Goal: Transaction & Acquisition: Purchase product/service

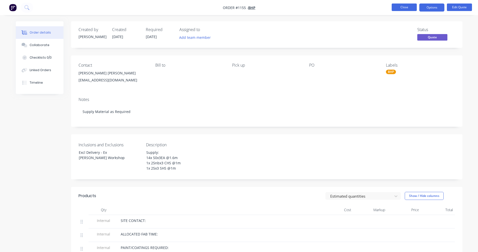
click at [400, 6] on button "Close" at bounding box center [403, 8] width 25 height 8
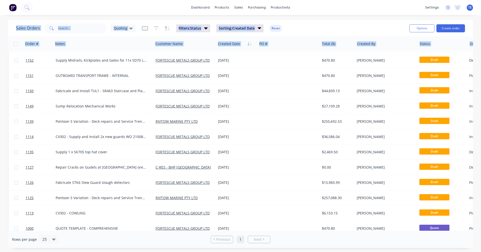
scroll to position [37, 0]
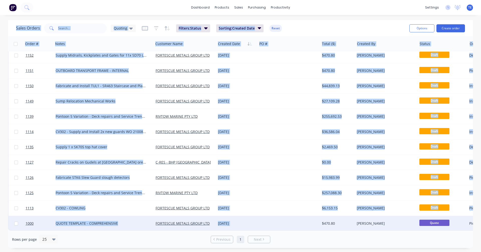
drag, startPoint x: 14, startPoint y: 33, endPoint x: 277, endPoint y: 224, distance: 325.2
click at [277, 224] on div "Sales Orders Quoting Filters: Status Sorting: Created Date Reset Options Create…" at bounding box center [240, 134] width 465 height 228
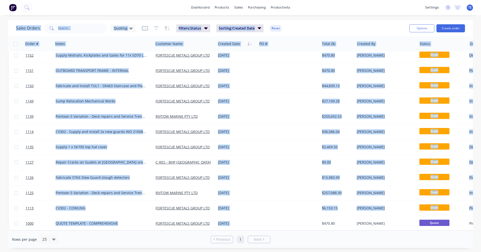
click at [49, 18] on div "dashboard products sales purchasing productivity dashboard products Product Cat…" at bounding box center [240, 126] width 481 height 252
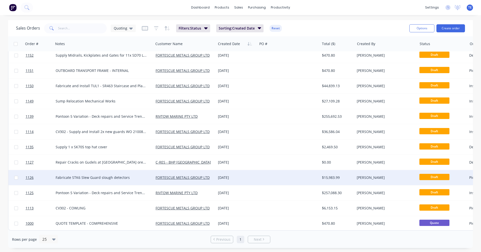
scroll to position [0, 0]
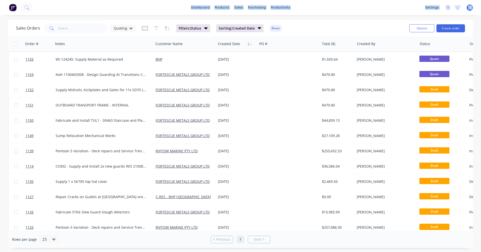
drag, startPoint x: 8, startPoint y: 17, endPoint x: 41, endPoint y: 15, distance: 33.7
click at [41, 15] on div "dashboard products sales purchasing productivity dashboard products Product Cat…" at bounding box center [240, 126] width 481 height 252
click at [44, 17] on div "dashboard products sales purchasing productivity dashboard products Product Cat…" at bounding box center [240, 126] width 481 height 252
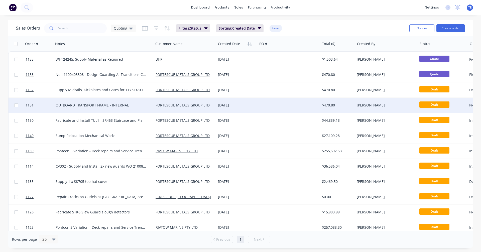
click at [269, 104] on div at bounding box center [288, 105] width 62 height 15
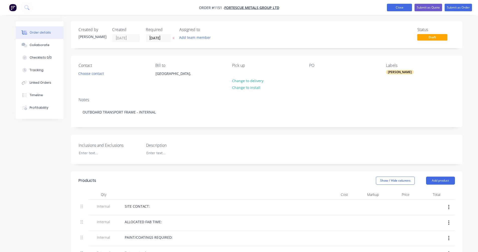
click at [402, 8] on button "Close" at bounding box center [399, 8] width 25 height 8
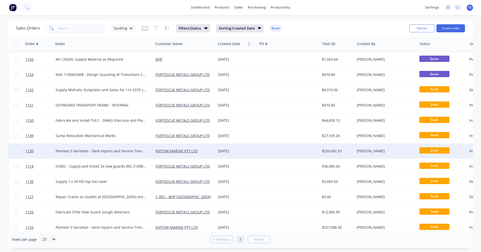
scroll to position [37, 0]
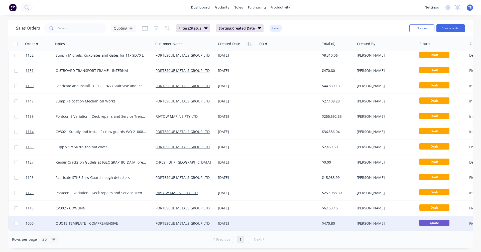
click at [265, 222] on div at bounding box center [288, 223] width 62 height 15
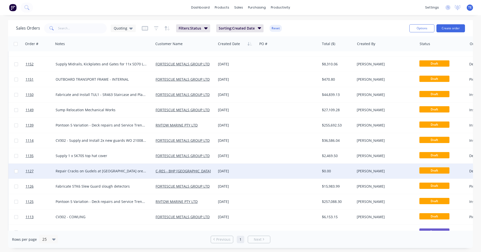
scroll to position [37, 0]
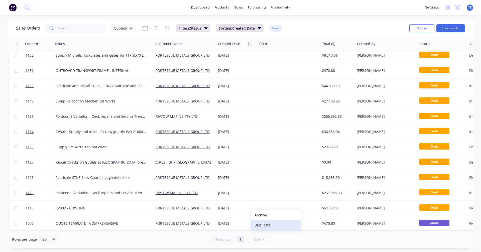
click at [264, 223] on button "Duplicate" at bounding box center [276, 225] width 50 height 10
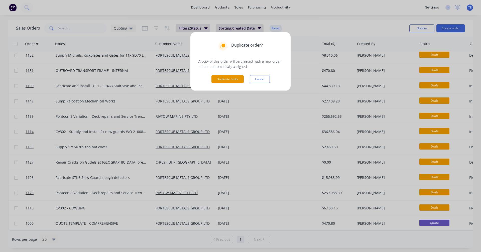
click at [227, 78] on button "Duplicate order" at bounding box center [228, 79] width 32 height 8
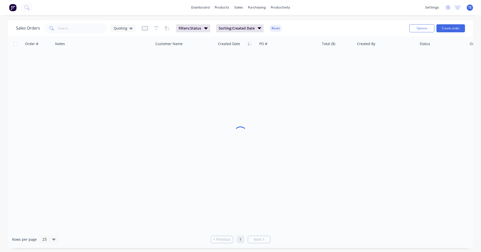
scroll to position [0, 0]
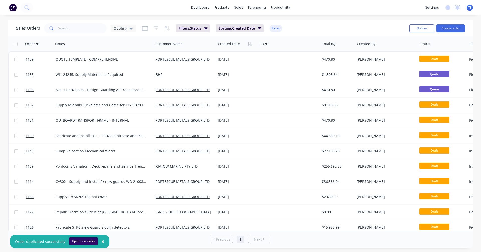
click at [76, 238] on button "Open new order" at bounding box center [83, 242] width 29 height 8
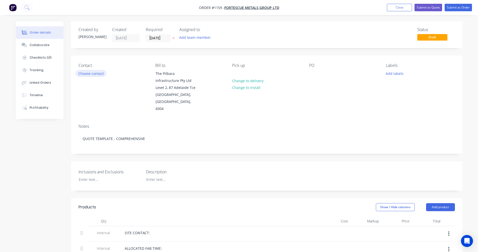
click at [99, 74] on button "Choose contact" at bounding box center [90, 73] width 31 height 7
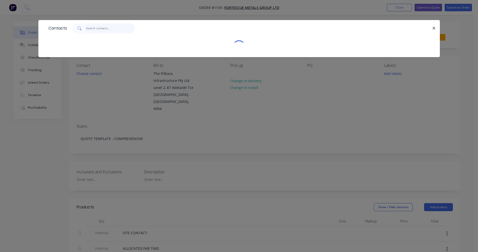
click at [95, 28] on input "text" at bounding box center [110, 28] width 49 height 10
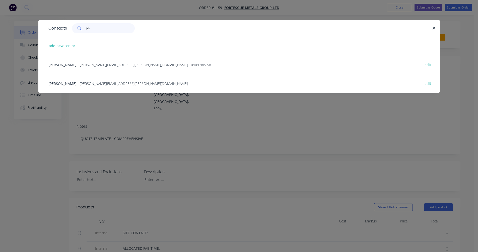
type input "jak"
click at [97, 62] on div "Jake Harris - jake.harris@fortescue.com - 0409 985 581" at bounding box center [130, 64] width 164 height 5
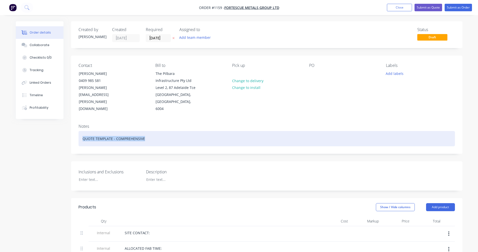
drag, startPoint x: 151, startPoint y: 134, endPoint x: 60, endPoint y: 128, distance: 91.0
click at [184, 133] on div "Comprehensive Guarding Non Compliance Scope - Line 1 Inload" at bounding box center [266, 138] width 376 height 15
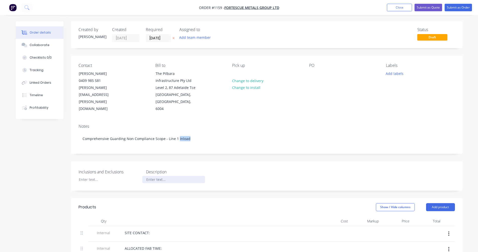
drag, startPoint x: 184, startPoint y: 133, endPoint x: 162, endPoint y: 171, distance: 43.8
click at [162, 176] on div at bounding box center [173, 179] width 63 height 7
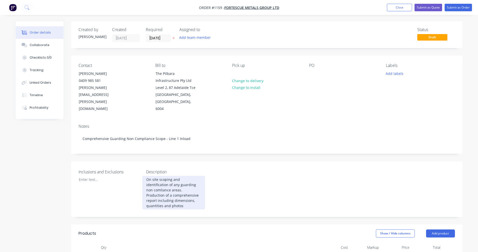
click at [189, 179] on div "On site scoping and identification of any guarding non comliance areas. Product…" at bounding box center [173, 193] width 63 height 34
click at [161, 197] on div "On site scoping and identification of any guarding non compliance areas. Produc…" at bounding box center [173, 193] width 63 height 34
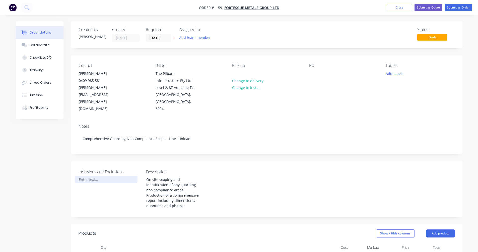
click at [81, 176] on div at bounding box center [106, 179] width 63 height 7
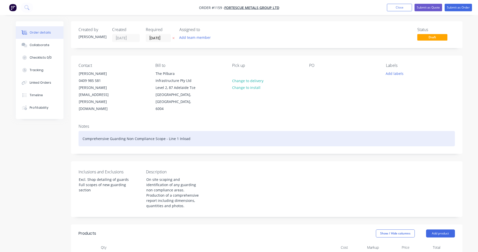
click at [185, 133] on div "Comprehensive Guarding Non Compliance Scope - Line 1 Inload" at bounding box center [266, 138] width 376 height 15
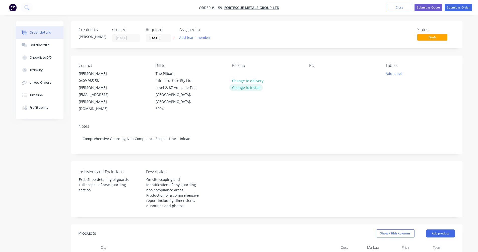
click at [243, 88] on button "Change to install" at bounding box center [246, 87] width 34 height 7
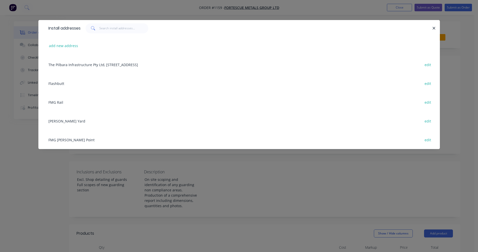
click at [64, 138] on div "FMG Anderson Point edit" at bounding box center [239, 139] width 386 height 19
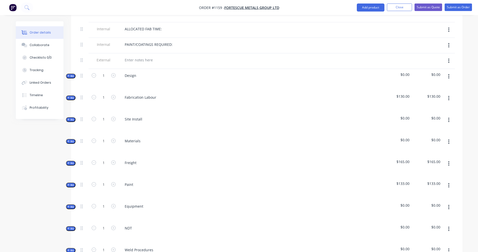
scroll to position [251, 0]
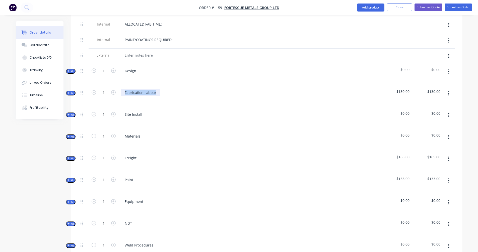
drag, startPoint x: 155, startPoint y: 86, endPoint x: 122, endPoint y: 86, distance: 33.1
click at [122, 89] on div "Fabrication Labour" at bounding box center [141, 92] width 40 height 7
click at [448, 69] on icon "button" at bounding box center [448, 72] width 1 height 6
click at [421, 111] on div "Delete" at bounding box center [430, 114] width 39 height 7
click at [68, 70] on icon "button" at bounding box center [68, 71] width 2 height 3
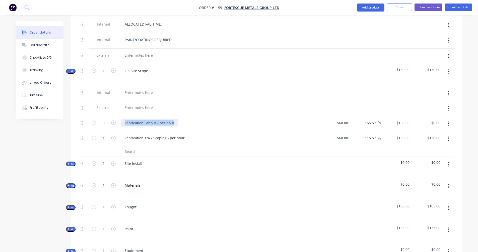
drag, startPoint x: 172, startPoint y: 116, endPoint x: 119, endPoint y: 113, distance: 53.0
click at [119, 116] on div "Fabrication Labour - per hour" at bounding box center [219, 123] width 201 height 15
click at [448, 119] on button "button" at bounding box center [449, 123] width 12 height 9
click at [429, 153] on div "Delete" at bounding box center [430, 156] width 39 height 7
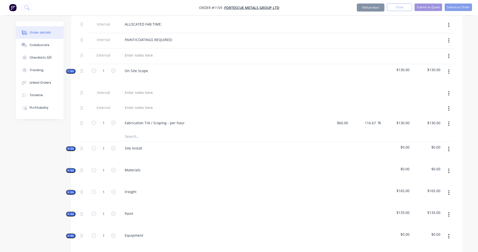
click at [449, 121] on icon "button" at bounding box center [448, 124] width 1 height 6
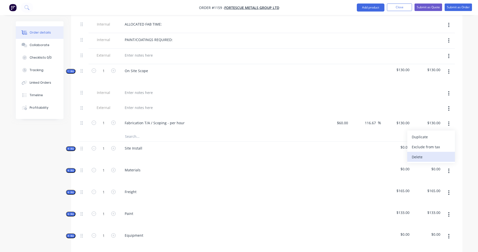
click at [431, 153] on div "Delete" at bounding box center [430, 156] width 39 height 7
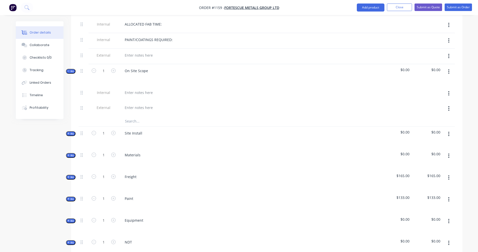
click at [132, 116] on input "text" at bounding box center [175, 121] width 100 height 10
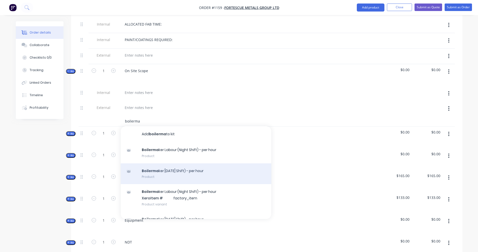
type input "boilerma"
click at [167, 164] on div "Boilerma ker Labour (Day Shift) - per hour Product" at bounding box center [196, 173] width 150 height 21
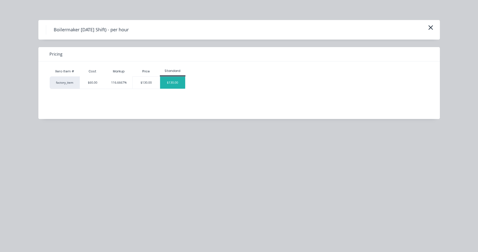
click at [169, 83] on div "$130.00" at bounding box center [172, 83] width 25 height 12
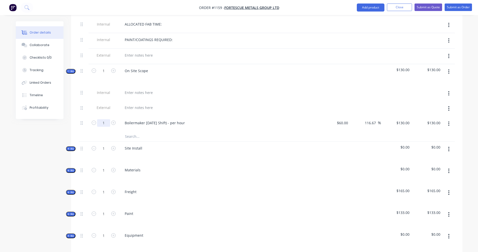
click at [108, 119] on input "1" at bounding box center [103, 123] width 13 height 8
type input "24"
type input "$3,120.00"
click at [210, 131] on input "text" at bounding box center [175, 136] width 100 height 10
click at [450, 119] on button "button" at bounding box center [449, 123] width 12 height 9
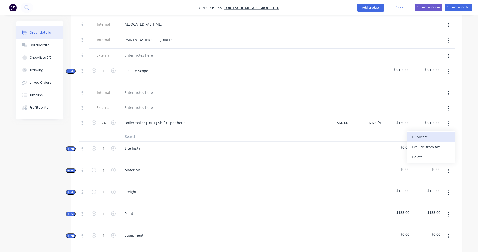
click at [426, 133] on div "Duplicate" at bounding box center [430, 136] width 39 height 7
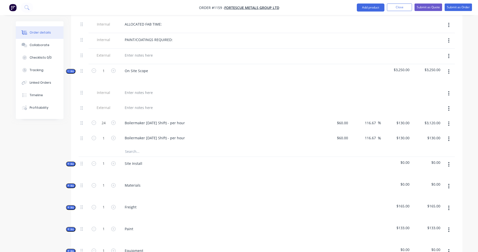
click at [449, 136] on icon "button" at bounding box center [448, 139] width 1 height 6
click at [424, 148] on div "Duplicate" at bounding box center [430, 151] width 39 height 7
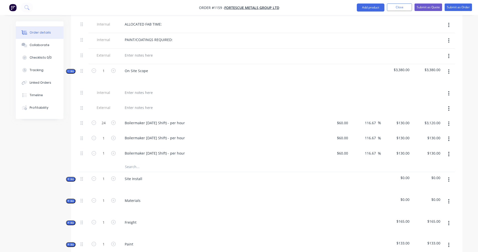
click at [448, 137] on icon "button" at bounding box center [448, 139] width 1 height 5
click at [427, 148] on div "Duplicate" at bounding box center [430, 151] width 39 height 7
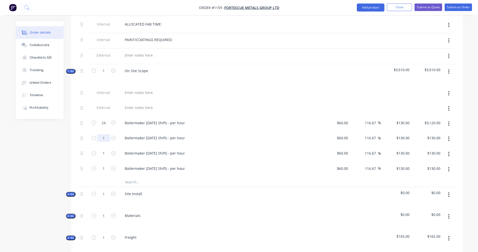
click at [104, 134] on input "1" at bounding box center [103, 138] width 13 height 8
type input "24"
type input "$3,120.00"
click at [103, 150] on input "1" at bounding box center [103, 154] width 13 height 8
type input "24"
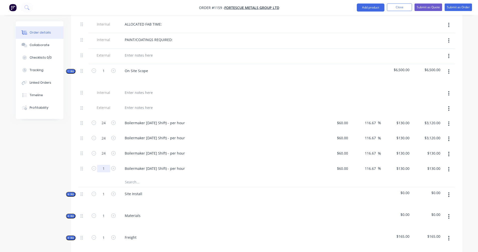
type input "$3,120.00"
click at [104, 165] on input "1" at bounding box center [103, 169] width 13 height 8
type input "24"
type input "$3,120.00"
click at [178, 177] on input "text" at bounding box center [175, 182] width 100 height 10
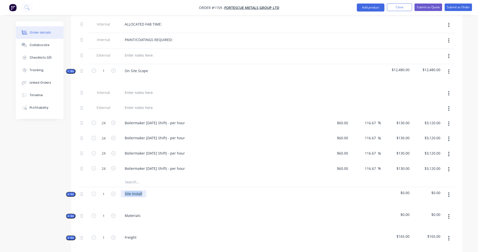
drag, startPoint x: 141, startPoint y: 187, endPoint x: 119, endPoint y: 187, distance: 21.6
click at [119, 187] on div "Site Install" at bounding box center [219, 198] width 201 height 22
click at [73, 193] on span "Kit" at bounding box center [70, 195] width 7 height 4
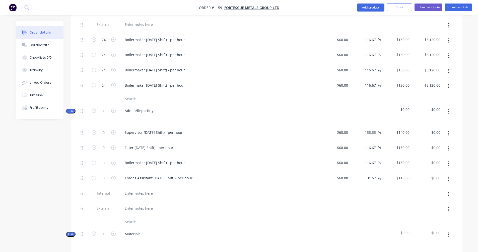
scroll to position [334, 0]
click at [449, 129] on button "button" at bounding box center [449, 133] width 12 height 9
drag, startPoint x: 425, startPoint y: 158, endPoint x: 434, endPoint y: 148, distance: 13.7
click at [425, 163] on div "Delete" at bounding box center [430, 166] width 39 height 7
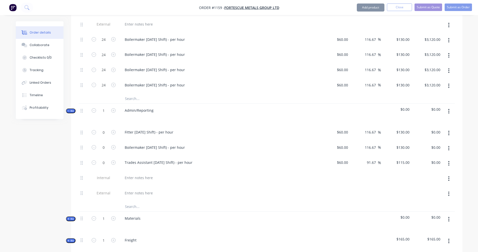
click at [448, 130] on icon "button" at bounding box center [448, 133] width 1 height 6
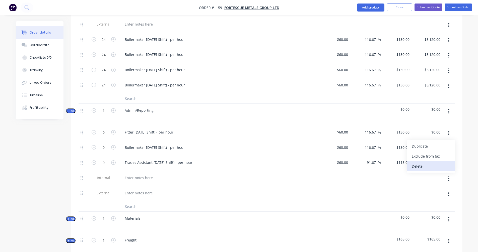
click at [424, 163] on div "Delete" at bounding box center [430, 166] width 39 height 7
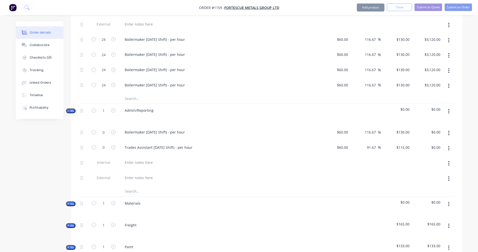
click at [448, 131] on icon "button" at bounding box center [448, 133] width 1 height 5
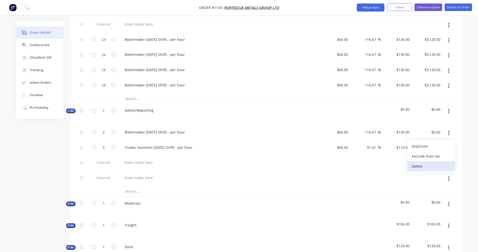
click at [421, 163] on div "Delete" at bounding box center [430, 166] width 39 height 7
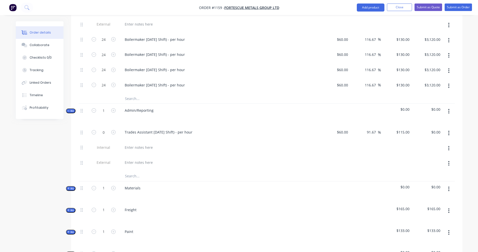
click at [448, 130] on icon "button" at bounding box center [448, 133] width 1 height 6
click at [422, 163] on div "Delete" at bounding box center [430, 166] width 39 height 7
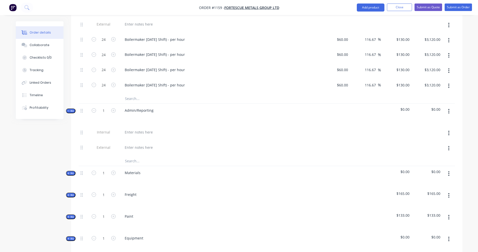
click at [131, 156] on input "text" at bounding box center [175, 161] width 100 height 10
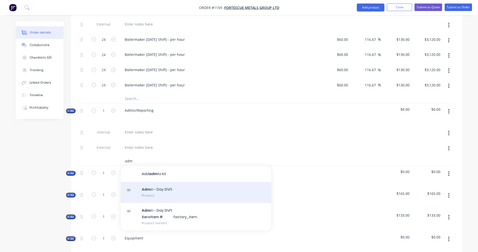
type input "adm"
click at [160, 182] on div "Adm in - Day Shift Product" at bounding box center [196, 192] width 150 height 21
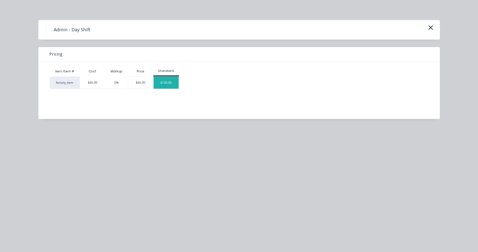
click at [161, 82] on div "$130.00" at bounding box center [165, 83] width 25 height 12
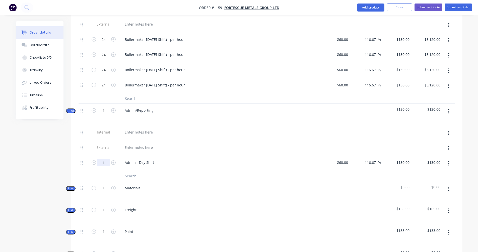
click at [103, 159] on input "1" at bounding box center [103, 163] width 13 height 8
type input "18"
type input "$2,340.00"
click at [49, 161] on div "Created by Trent Created 25/09/25 Required 25/09/25 Assigned to Add team member…" at bounding box center [239, 71] width 446 height 769
click at [449, 186] on icon "button" at bounding box center [448, 189] width 1 height 6
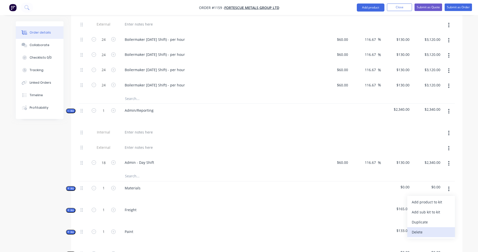
click at [425, 229] on div "Delete" at bounding box center [430, 232] width 39 height 7
click at [449, 187] on icon "button" at bounding box center [448, 189] width 1 height 5
click at [430, 229] on div "Delete" at bounding box center [430, 232] width 39 height 7
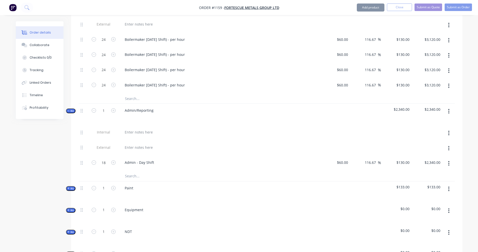
click at [448, 187] on icon "button" at bounding box center [448, 189] width 1 height 5
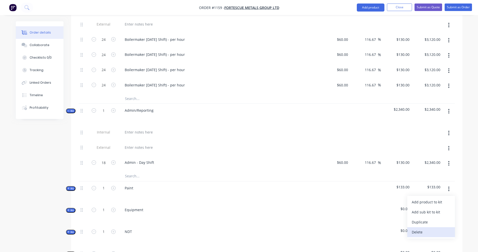
click at [428, 229] on div "Delete" at bounding box center [430, 232] width 39 height 7
click at [69, 187] on icon "button" at bounding box center [68, 188] width 2 height 3
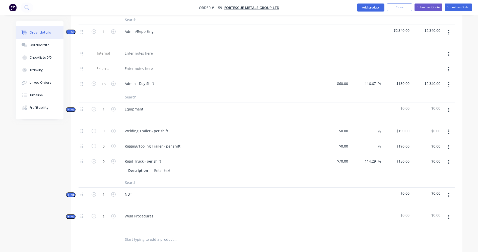
scroll to position [418, 0]
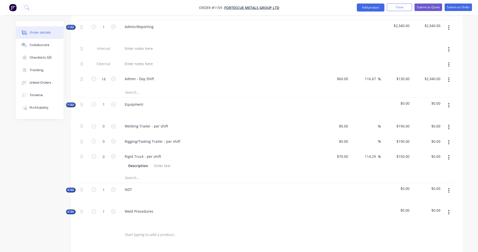
click at [448, 125] on icon "button" at bounding box center [448, 127] width 1 height 5
click at [424, 157] on div "Delete" at bounding box center [430, 160] width 39 height 7
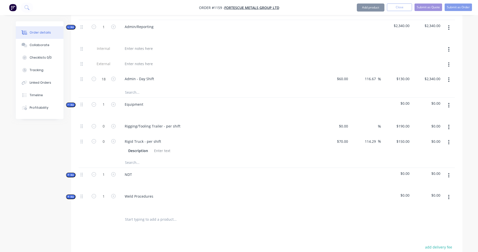
click at [449, 124] on icon "button" at bounding box center [448, 127] width 1 height 6
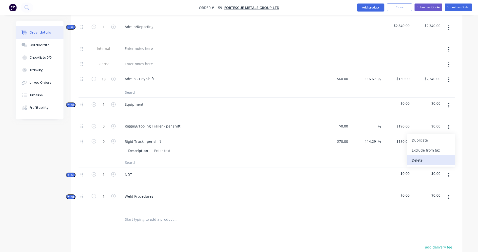
click at [429, 157] on div "Delete" at bounding box center [430, 160] width 39 height 7
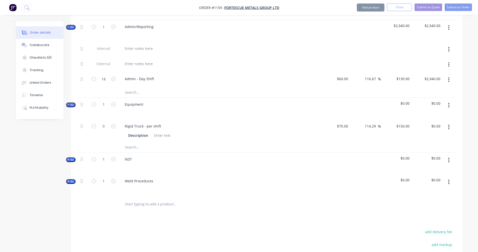
click at [448, 120] on div at bounding box center [448, 131] width 13 height 23
click at [449, 124] on icon "button" at bounding box center [448, 127] width 1 height 6
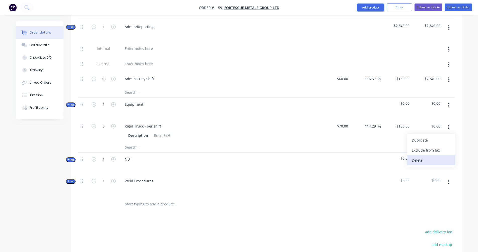
click at [427, 157] on div "Delete" at bounding box center [430, 160] width 39 height 7
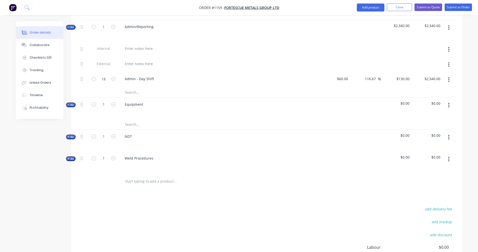
click at [137, 121] on input "text" at bounding box center [175, 125] width 100 height 10
click at [138, 120] on input "lv" at bounding box center [175, 125] width 100 height 10
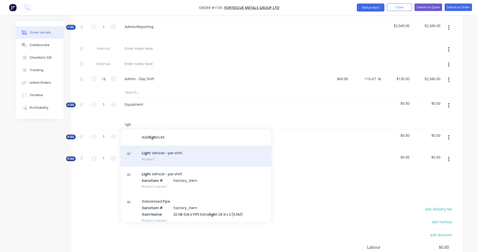
type input "ligh"
click at [148, 148] on div "Ligh t Vehicle - per shift Product" at bounding box center [196, 156] width 150 height 21
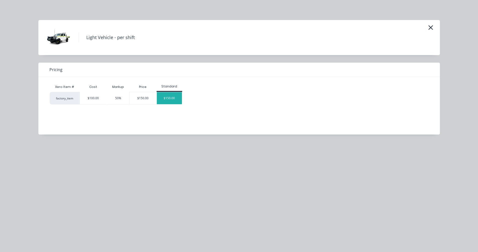
click at [166, 97] on div "$150.00" at bounding box center [169, 98] width 25 height 12
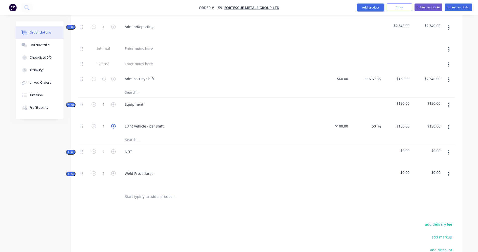
click at [114, 124] on icon "button" at bounding box center [113, 126] width 5 height 5
type input "2"
type input "$300.00"
click at [448, 150] on icon "button" at bounding box center [448, 153] width 1 height 6
click at [419, 192] on div "Delete" at bounding box center [430, 195] width 39 height 7
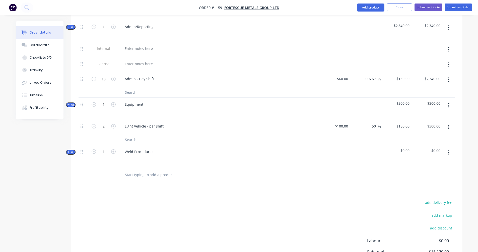
click at [447, 148] on button "button" at bounding box center [449, 152] width 12 height 9
click at [411, 192] on div "Delete" at bounding box center [430, 195] width 39 height 7
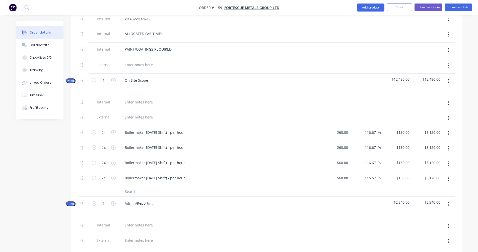
scroll to position [251, 0]
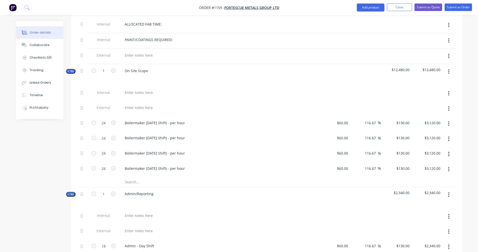
click at [68, 70] on icon "button" at bounding box center [68, 71] width 2 height 3
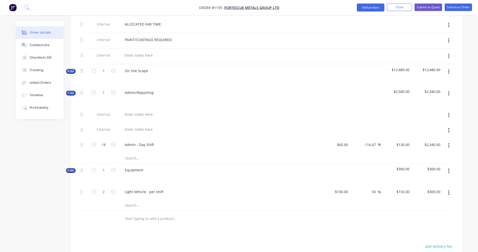
click at [70, 91] on span "Kit" at bounding box center [70, 93] width 7 height 4
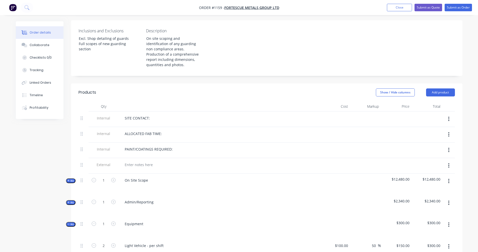
scroll to position [123, 0]
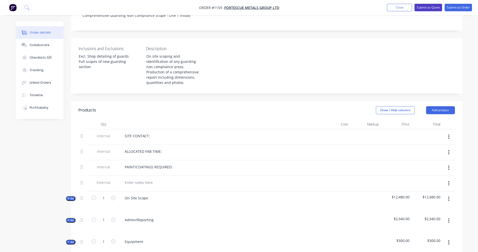
click at [425, 8] on button "Submit as Quote" at bounding box center [428, 8] width 28 height 8
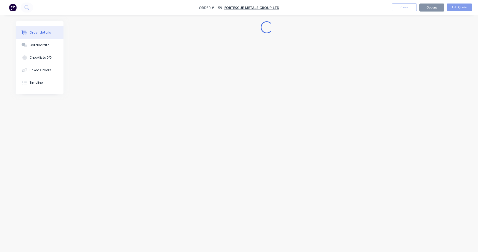
scroll to position [0, 0]
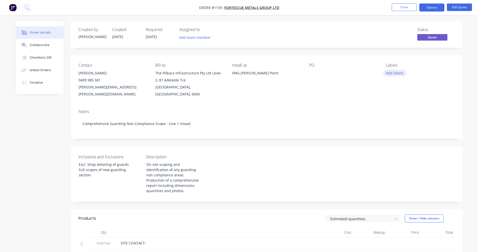
click at [394, 72] on button "Add labels" at bounding box center [394, 73] width 23 height 7
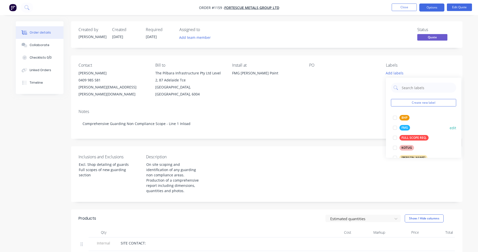
click at [402, 127] on div "FMG" at bounding box center [404, 128] width 11 height 6
click at [286, 109] on div "Notes" at bounding box center [266, 111] width 376 height 5
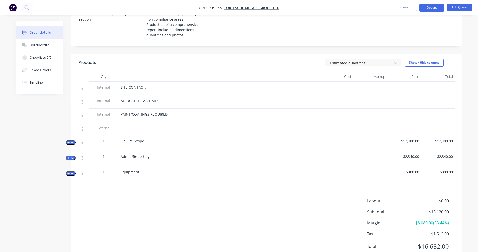
scroll to position [167, 0]
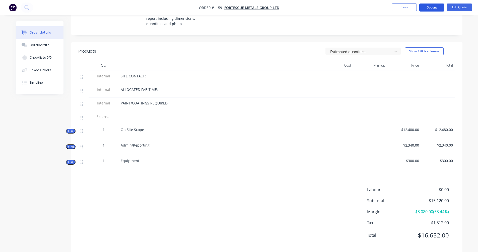
click at [426, 8] on button "Options" at bounding box center [431, 8] width 25 height 8
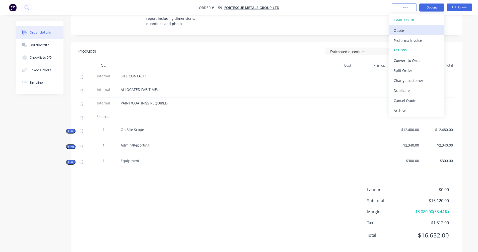
click at [404, 31] on div "Quote" at bounding box center [416, 30] width 46 height 7
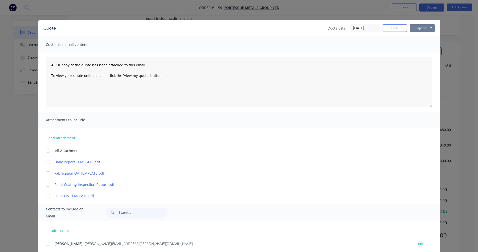
click at [413, 28] on button "Options" at bounding box center [421, 28] width 25 height 8
click at [417, 37] on button "Preview" at bounding box center [425, 37] width 32 height 8
click at [392, 30] on button "Close" at bounding box center [394, 28] width 25 height 8
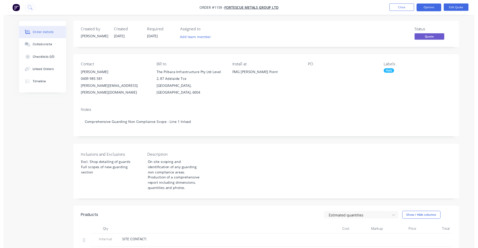
scroll to position [0, 0]
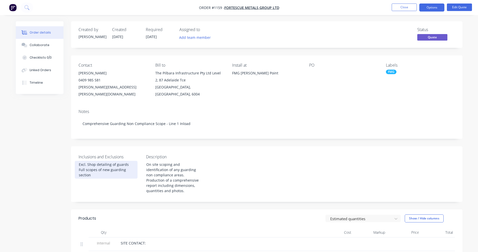
click at [128, 161] on div "Excl. Shop detailing of guards Full scopes of new guarding section" at bounding box center [106, 170] width 63 height 18
click at [434, 6] on button "Options" at bounding box center [431, 8] width 25 height 8
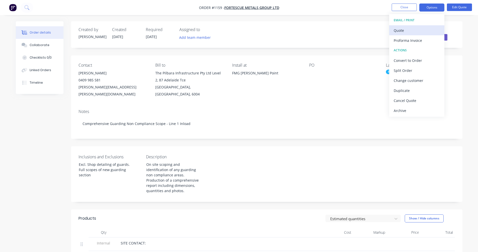
click at [406, 29] on div "Quote" at bounding box center [416, 30] width 46 height 7
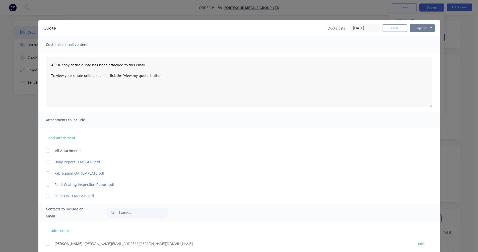
click at [413, 28] on button "Options" at bounding box center [421, 28] width 25 height 8
click at [419, 33] on button "Preview" at bounding box center [425, 37] width 32 height 8
click at [396, 28] on button "Close" at bounding box center [394, 28] width 25 height 8
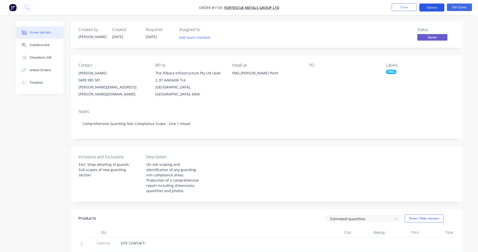
click at [432, 7] on button "Options" at bounding box center [431, 8] width 25 height 8
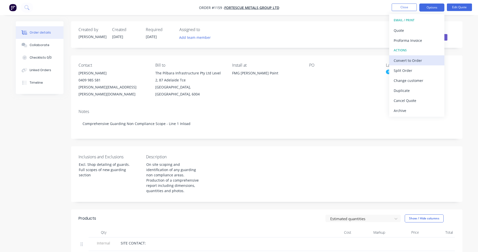
click at [414, 60] on div "Convert to Order" at bounding box center [416, 60] width 46 height 7
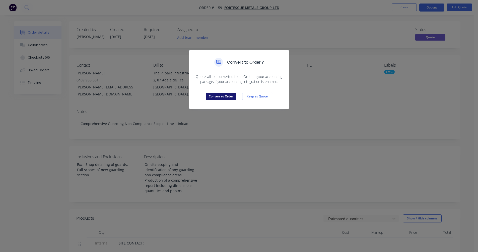
click at [222, 97] on button "Convert to Order" at bounding box center [221, 97] width 30 height 8
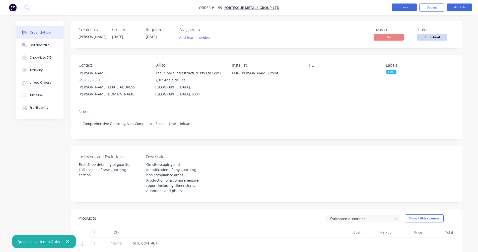
click at [399, 5] on button "Close" at bounding box center [403, 8] width 25 height 8
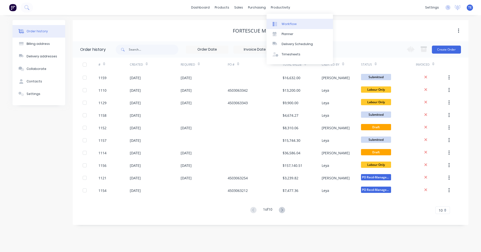
click at [286, 30] on link "Planner" at bounding box center [300, 34] width 66 height 10
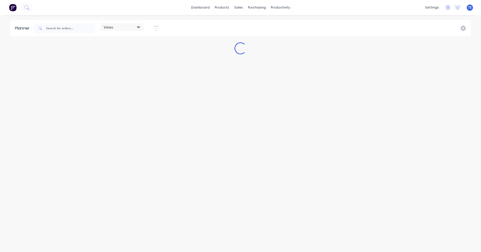
click at [284, 23] on div "Views Save new view Show/Hide users Show/Hide orders Filter by status Filter by…" at bounding box center [251, 28] width 439 height 15
click at [276, 8] on div "productivity" at bounding box center [281, 8] width 24 height 8
click at [282, 27] on link "Workflow" at bounding box center [300, 24] width 66 height 10
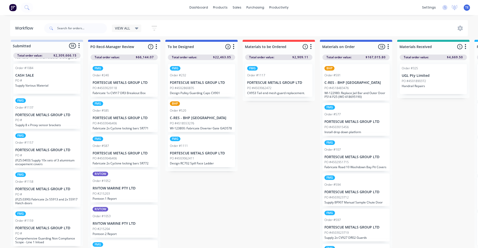
scroll to position [68, 0]
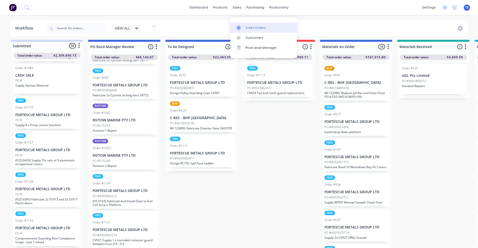
click at [250, 26] on div "Sales Orders" at bounding box center [255, 28] width 21 height 5
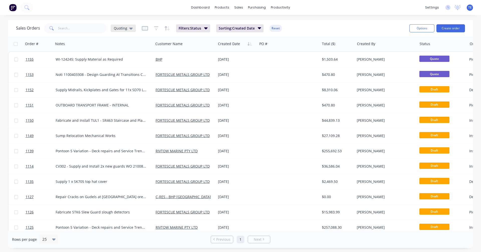
click at [134, 28] on div "Quoting" at bounding box center [123, 29] width 25 height 8
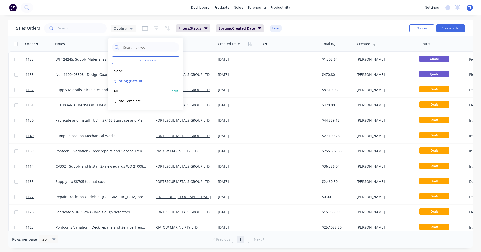
click at [123, 92] on button "All" at bounding box center [140, 91] width 57 height 6
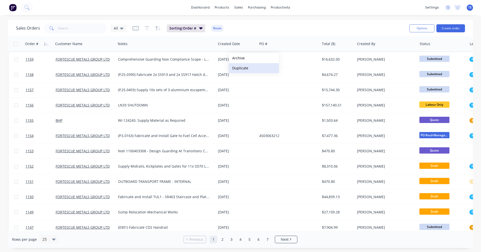
click at [245, 68] on button "Duplicate" at bounding box center [254, 68] width 50 height 10
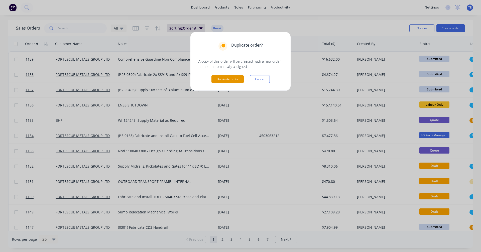
click at [231, 78] on button "Duplicate order" at bounding box center [228, 79] width 32 height 8
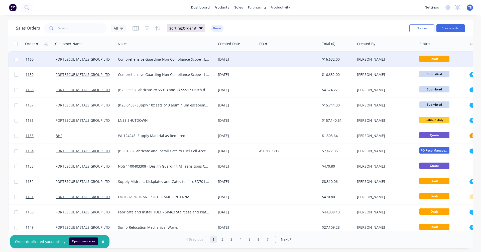
click at [256, 59] on div "[DATE]" at bounding box center [236, 59] width 41 height 15
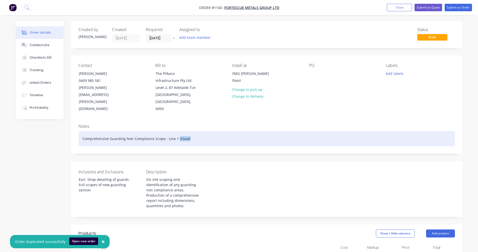
drag, startPoint x: 187, startPoint y: 132, endPoint x: 177, endPoint y: 134, distance: 10.1
click at [177, 134] on div "Comprehensive Guarding Non Compliance Scope - Line 1 Inload" at bounding box center [266, 138] width 376 height 15
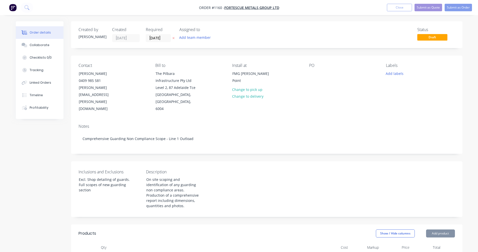
click at [386, 110] on div "Contact Jake Harris 0409 985 581 jake.harris@fortescue.com Bill to The Pilbara …" at bounding box center [266, 88] width 391 height 64
click at [426, 7] on button "Submit as Quote" at bounding box center [428, 8] width 28 height 8
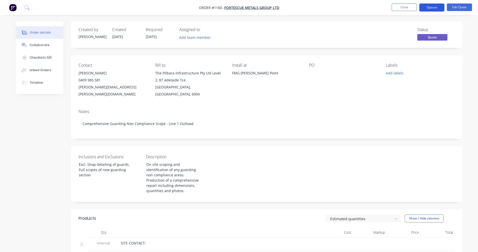
click at [427, 7] on button "Options" at bounding box center [431, 8] width 25 height 8
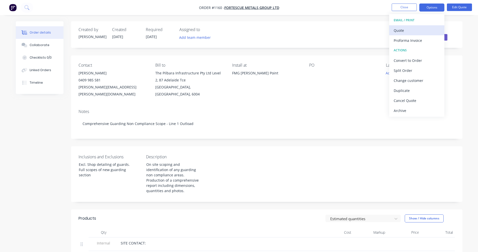
click at [412, 26] on button "Quote" at bounding box center [416, 30] width 55 height 10
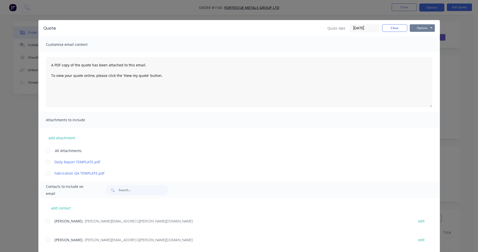
click at [416, 27] on button "Options" at bounding box center [421, 28] width 25 height 8
click at [417, 37] on button "Preview" at bounding box center [425, 37] width 32 height 8
click at [385, 26] on button "Close" at bounding box center [394, 28] width 25 height 8
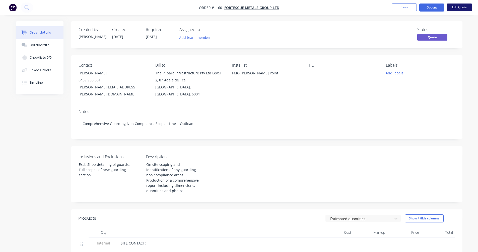
click at [458, 7] on button "Edit Quote" at bounding box center [459, 8] width 25 height 8
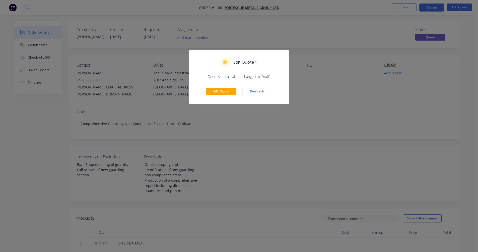
click at [444, 118] on div "Edit Quote ? Quote’s status will be changed to ‘Draft’. Edit Quote Don't edit" at bounding box center [239, 126] width 478 height 252
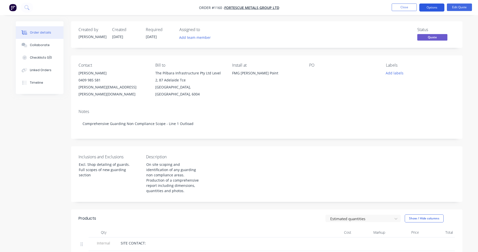
click at [432, 5] on button "Options" at bounding box center [431, 8] width 25 height 8
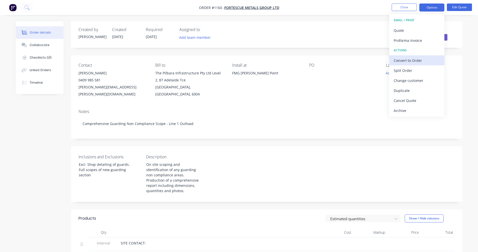
click at [413, 62] on div "Convert to Order" at bounding box center [416, 60] width 46 height 7
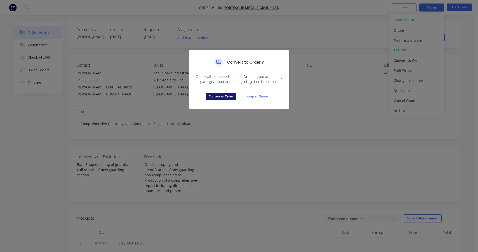
click at [217, 96] on button "Convert to Order" at bounding box center [221, 97] width 30 height 8
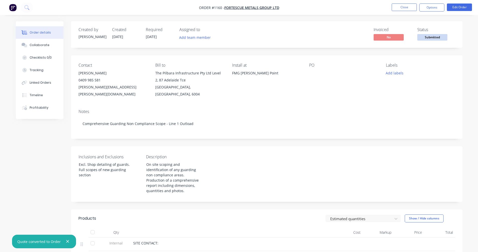
drag, startPoint x: 23, startPoint y: 170, endPoint x: 35, endPoint y: 168, distance: 11.9
click at [23, 170] on div "Created by Trent Created 25/09/25 Required 25/09/25 Assigned to Add team member…" at bounding box center [239, 224] width 446 height 406
click at [402, 6] on button "Close" at bounding box center [403, 8] width 25 height 8
